Goal: Information Seeking & Learning: Learn about a topic

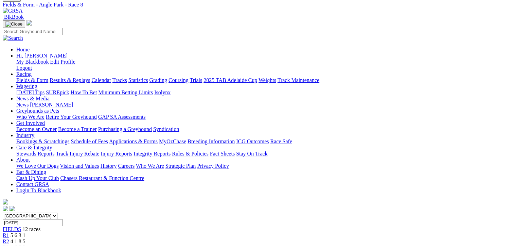
scroll to position [34, 0]
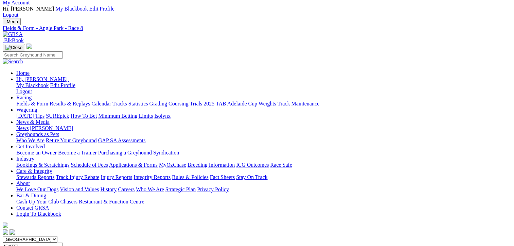
scroll to position [16, 0]
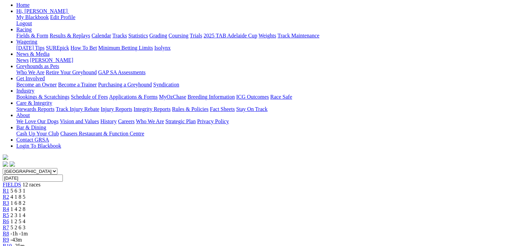
scroll to position [84, 0]
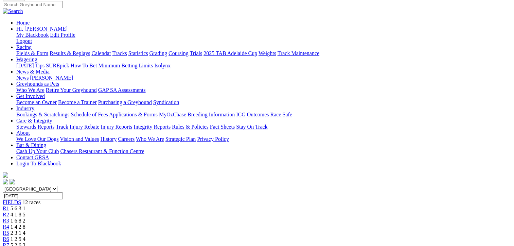
scroll to position [68, 0]
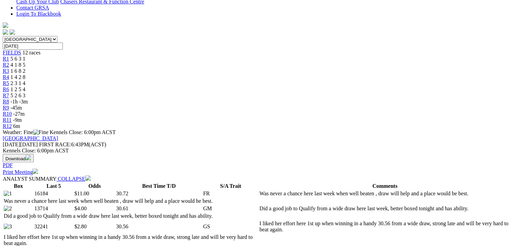
scroll to position [136, 0]
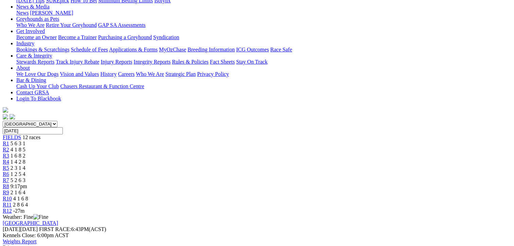
scroll to position [136, 0]
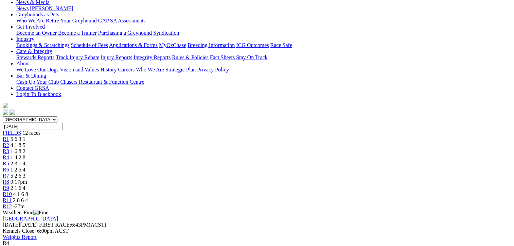
scroll to position [0, 0]
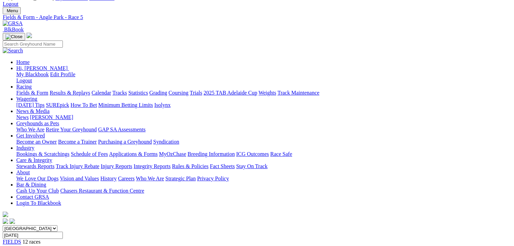
scroll to position [68, 0]
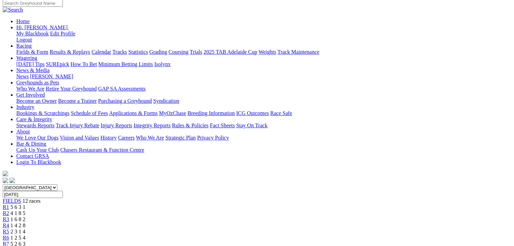
click at [9, 235] on span "R6" at bounding box center [6, 238] width 6 height 6
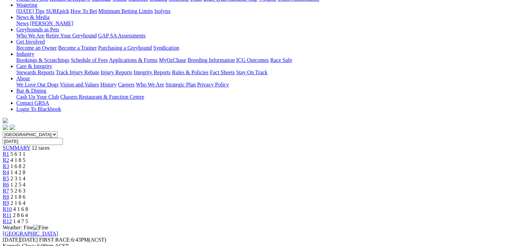
scroll to position [136, 0]
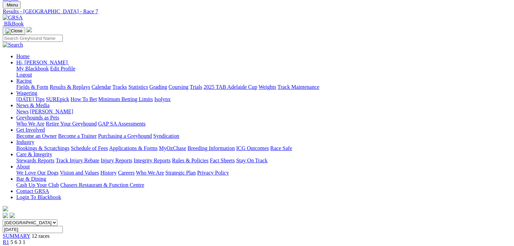
scroll to position [0, 0]
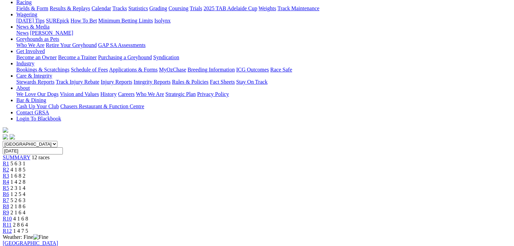
scroll to position [68, 0]
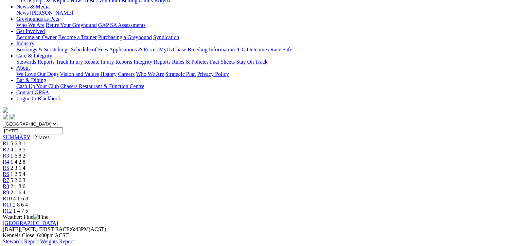
scroll to position [136, 0]
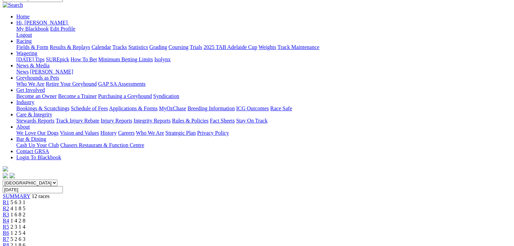
scroll to position [0, 0]
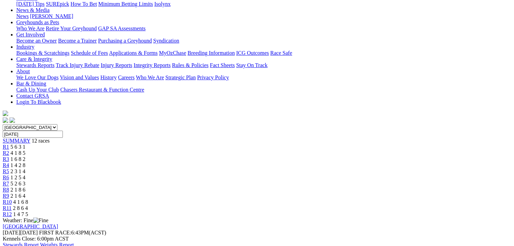
scroll to position [136, 0]
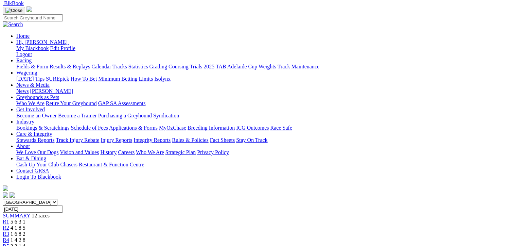
scroll to position [0, 0]
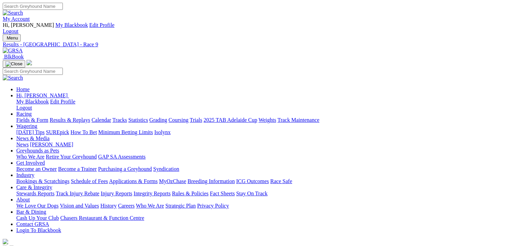
click at [22, 117] on link "Fields & Form" at bounding box center [32, 120] width 32 height 6
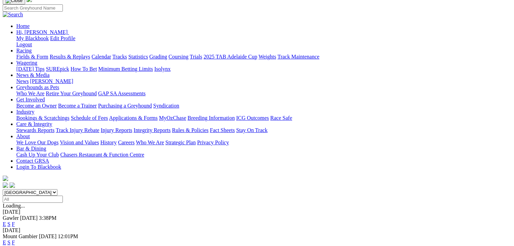
scroll to position [102, 0]
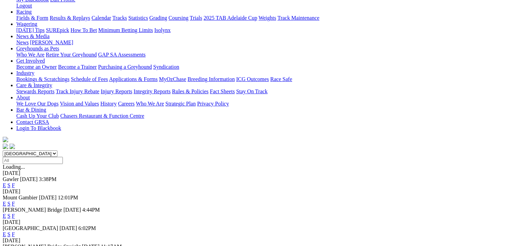
click at [15, 231] on link "F" at bounding box center [13, 234] width 3 height 6
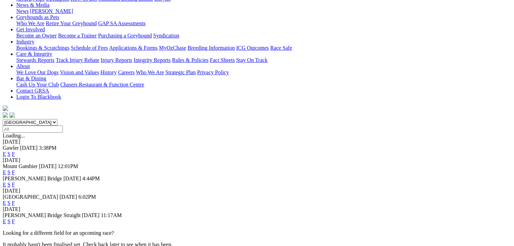
scroll to position [136, 0]
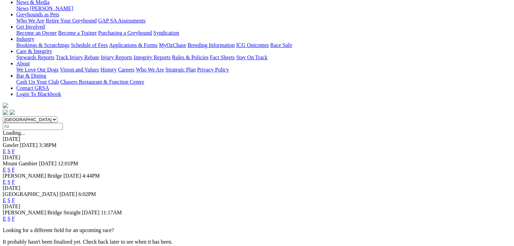
click at [15, 216] on link "F" at bounding box center [13, 219] width 3 height 6
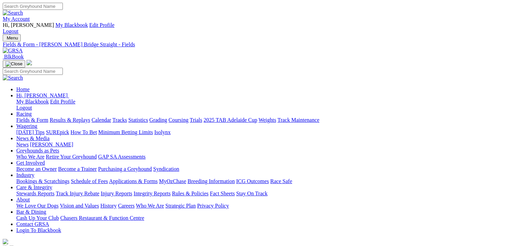
click at [18, 117] on link "Fields & Form" at bounding box center [32, 120] width 32 height 6
